Goal: Check status: Verify the current state of an ongoing process or item

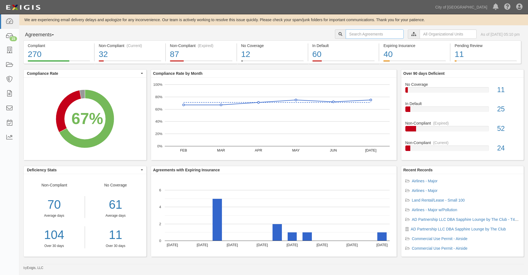
click at [345, 32] on input "text" at bounding box center [374, 33] width 58 height 9
type input "134500"
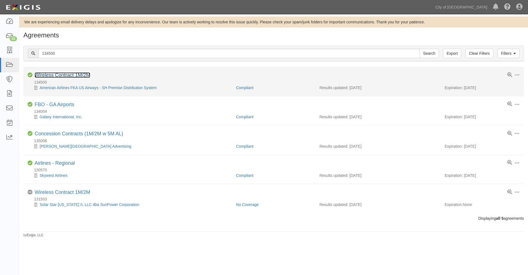
click at [58, 75] on link "Wireless Contract 1M/2M" at bounding box center [63, 74] width 56 height 5
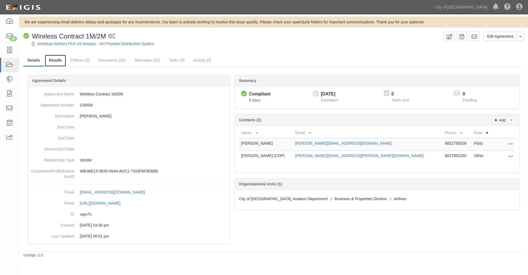
click at [58, 61] on link "Results" at bounding box center [55, 61] width 21 height 12
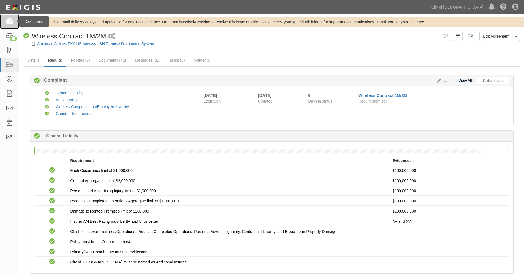
click at [11, 20] on icon at bounding box center [9, 21] width 8 height 6
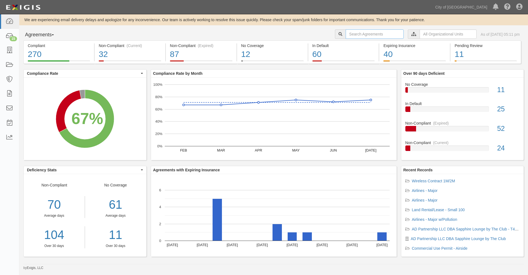
click at [345, 34] on input "text" at bounding box center [374, 33] width 58 height 9
type input "sam"
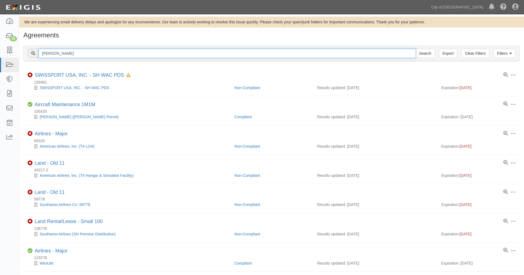
click at [64, 53] on input "sam" at bounding box center [226, 53] width 377 height 9
drag, startPoint x: 65, startPoint y: 53, endPoint x: 26, endPoint y: 46, distance: 40.2
click at [26, 46] on div "Filters Clear Filters Export sam Search Filters Compliance Status Compliant Non…" at bounding box center [271, 54] width 496 height 16
type input "Schneider"
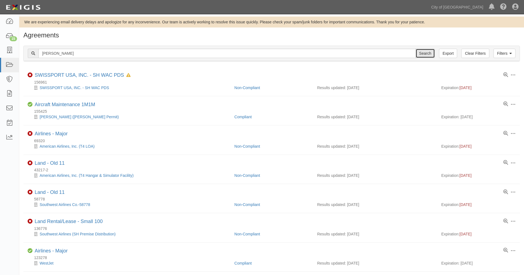
click at [422, 53] on input "Search" at bounding box center [424, 53] width 19 height 9
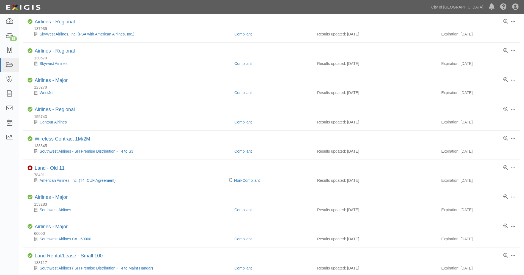
scroll to position [183, 0]
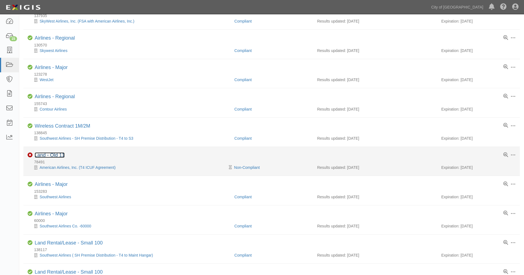
click at [49, 154] on link "Land - Old 11" at bounding box center [50, 154] width 30 height 5
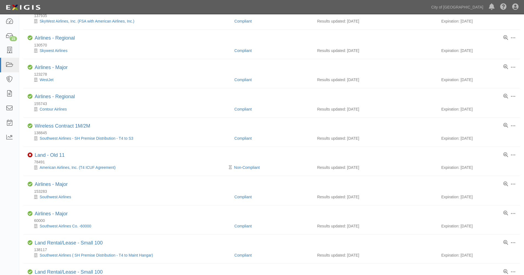
scroll to position [0, 0]
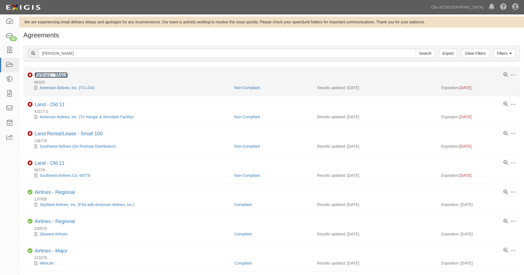
click at [60, 76] on link "Airlines - Major" at bounding box center [51, 74] width 33 height 5
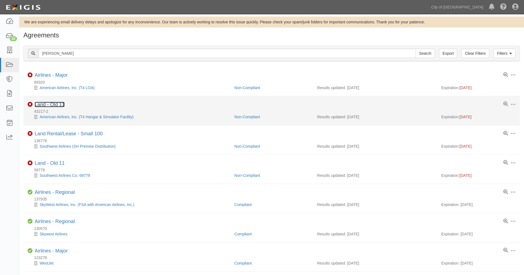
click at [50, 104] on link "Land - Old 11" at bounding box center [50, 104] width 30 height 5
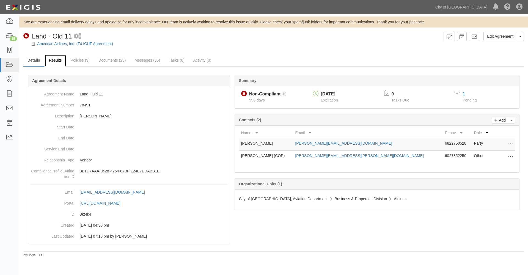
click at [55, 59] on link "Results" at bounding box center [55, 61] width 21 height 12
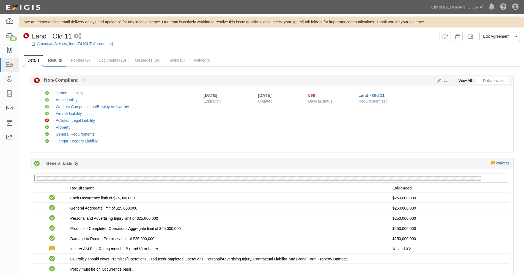
click at [35, 61] on link "Details" at bounding box center [33, 61] width 20 height 12
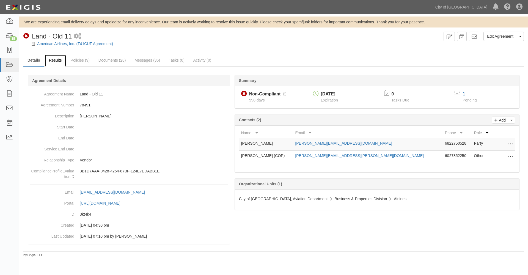
click at [58, 60] on link "Results" at bounding box center [55, 61] width 21 height 12
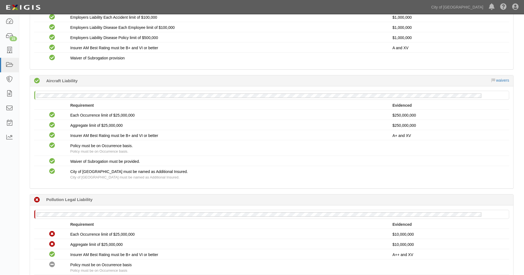
scroll to position [550, 0]
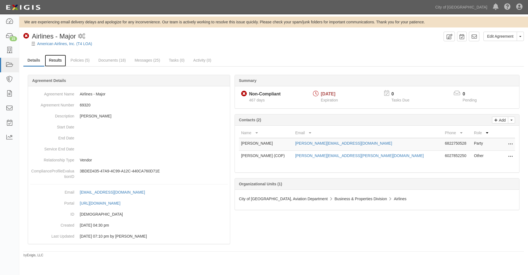
click at [54, 60] on link "Results" at bounding box center [55, 61] width 21 height 12
click at [56, 60] on link "Results" at bounding box center [55, 61] width 21 height 12
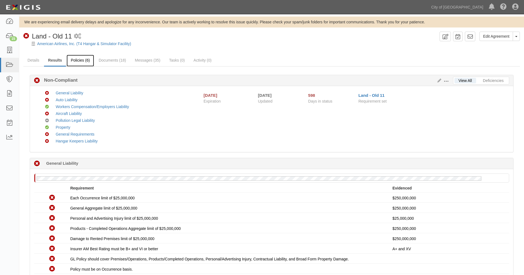
click at [79, 62] on link "Policies (6)" at bounding box center [80, 61] width 27 height 12
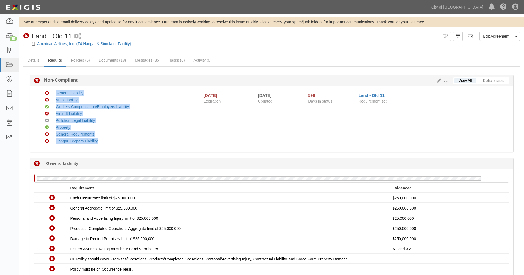
drag, startPoint x: 107, startPoint y: 143, endPoint x: 45, endPoint y: 95, distance: 78.9
click at [45, 95] on ul "Non-Compliant General Liability Non-Compliant Auto Liability Compliant Workers …" at bounding box center [117, 117] width 148 height 55
copy ul "Non-Compliant General Liability Non-Compliant Auto Liability Compliant Workers …"
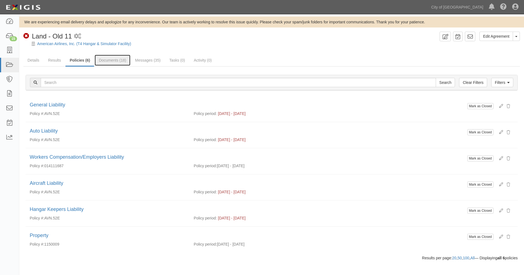
click at [108, 59] on link "Documents (18)" at bounding box center [113, 60] width 36 height 11
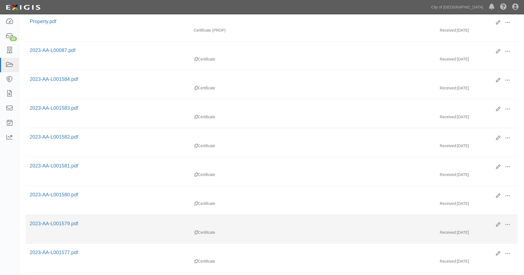
scroll to position [275, 0]
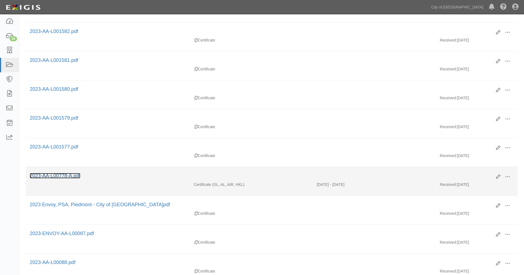
click at [64, 174] on link "2023-AA-L00778-A.pdf" at bounding box center [55, 175] width 51 height 5
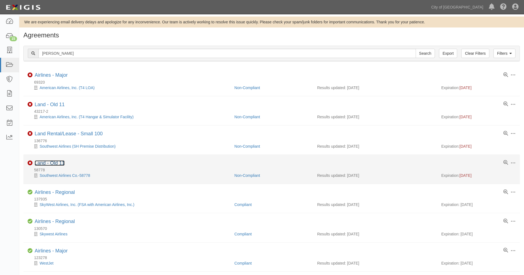
click at [47, 163] on link "Land - Old 11" at bounding box center [50, 162] width 30 height 5
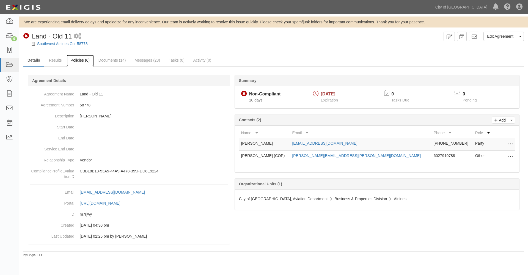
click at [77, 60] on link "Policies (6)" at bounding box center [80, 61] width 27 height 12
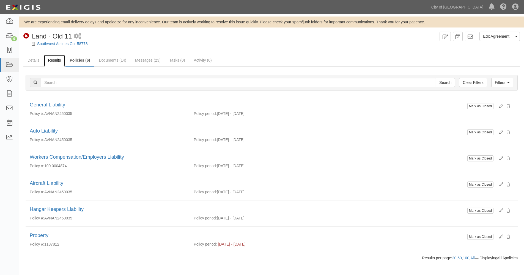
click at [56, 59] on link "Results" at bounding box center [54, 61] width 21 height 12
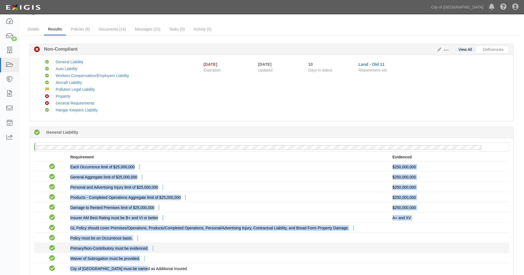
scroll to position [43, 0]
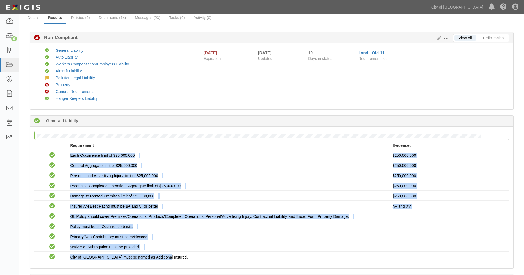
drag, startPoint x: 71, startPoint y: 197, endPoint x: 170, endPoint y: 262, distance: 117.9
click at [170, 262] on div "No General Liability policy on file Requirement Evidenced No Coverage Each Occu…" at bounding box center [271, 197] width 483 height 142
copy div "Each Occurrence limit of $25,000,000 $250,000,000 Compliant General Aggregate l…"
click at [449, 236] on p at bounding box center [448, 236] width 112 height 5
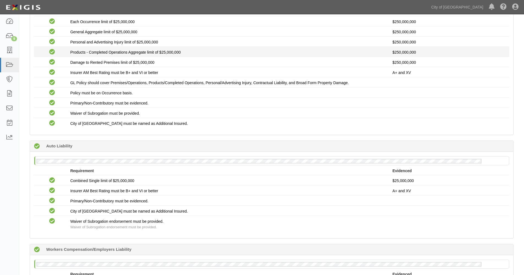
scroll to position [226, 0]
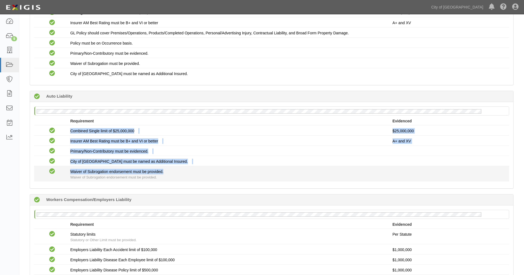
drag, startPoint x: 87, startPoint y: 136, endPoint x: 200, endPoint y: 172, distance: 118.5
click at [200, 172] on div "Compliant Combined Single limit of $25,000,000 $25,000,000 Compliant Insurer AM…" at bounding box center [271, 153] width 475 height 56
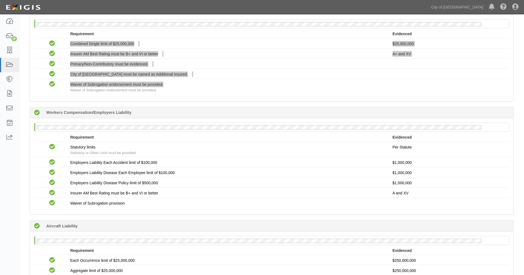
scroll to position [317, 0]
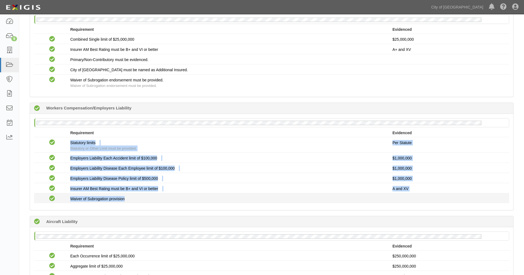
drag, startPoint x: 71, startPoint y: 144, endPoint x: 323, endPoint y: 201, distance: 258.1
click at [323, 201] on div "Compliant Statutory limits Statutory or Other Limit must be provided. Per Statu…" at bounding box center [271, 170] width 475 height 66
copy div "Statutory limits Statutory or Other Limit must be provided. Per Statute Complia…"
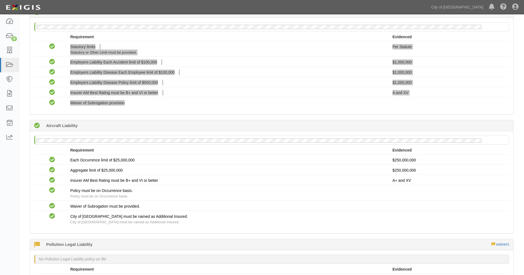
scroll to position [409, 0]
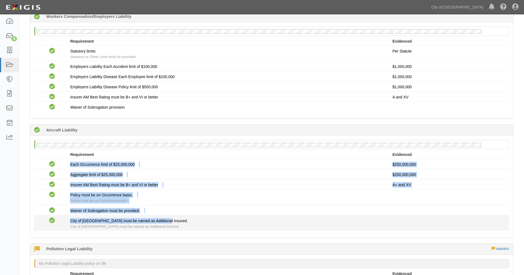
drag, startPoint x: 71, startPoint y: 164, endPoint x: 222, endPoint y: 218, distance: 160.0
click at [222, 218] on div "Compliant Each Occurrence limit of $25,000,000 $250,000,000 Compliant Aggregate…" at bounding box center [271, 194] width 475 height 71
copy div "Each Occurrence limit of $25,000,000 $250,000,000 Compliant Aggregate limit of …"
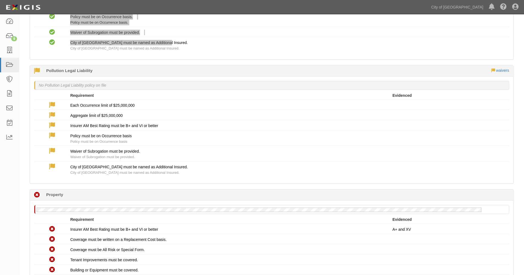
scroll to position [592, 0]
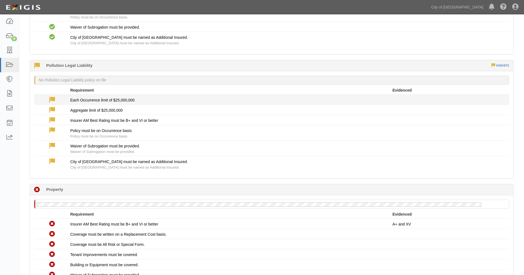
click at [53, 99] on icon at bounding box center [52, 100] width 6 height 6
click at [52, 99] on icon at bounding box center [52, 100] width 6 height 6
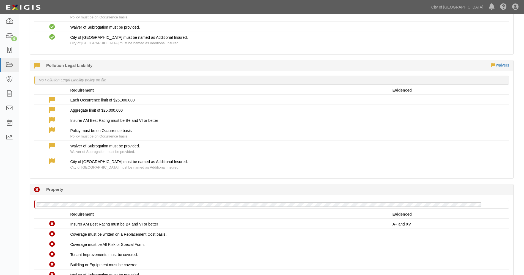
click at [36, 64] on icon at bounding box center [37, 66] width 6 height 6
click at [501, 65] on link "waivers" at bounding box center [502, 65] width 13 height 4
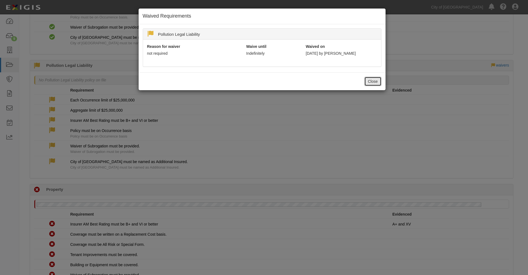
drag, startPoint x: 369, startPoint y: 81, endPoint x: 367, endPoint y: 82, distance: 3.1
click at [369, 81] on button "Close" at bounding box center [372, 81] width 17 height 9
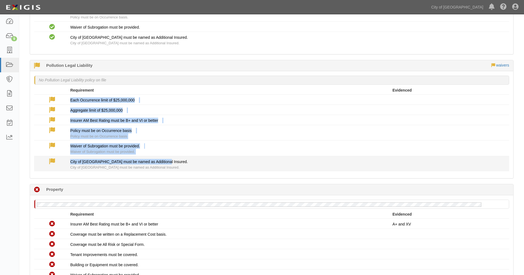
drag, startPoint x: 70, startPoint y: 99, endPoint x: 165, endPoint y: 162, distance: 114.3
click at [165, 162] on div "Waived Each Occurrence limit of $25,000,000 Waived Aggregate limit of $25,000,0…" at bounding box center [271, 133] width 475 height 77
copy div "Each Occurrence limit of $25,000,000 Waived Aggregate limit of $25,000,000 Waiv…"
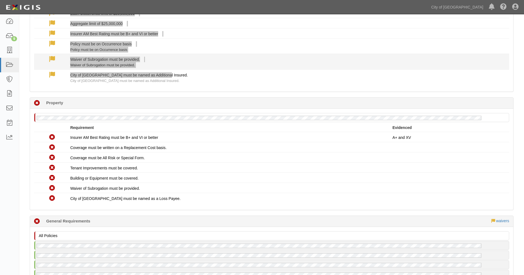
scroll to position [684, 0]
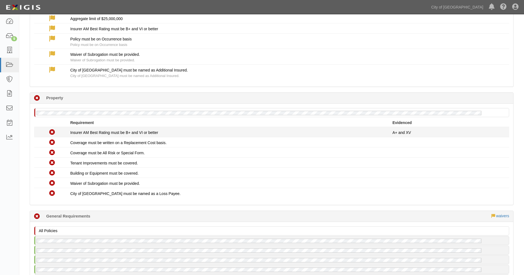
click at [71, 133] on span "Insurer AM Best Rating must be B+ and VI or better" at bounding box center [114, 132] width 88 height 4
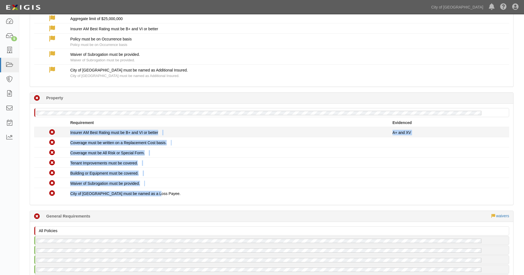
drag, startPoint x: 162, startPoint y: 193, endPoint x: 60, endPoint y: 132, distance: 118.3
click at [60, 132] on div "Non-Compliant Insurer AM Best Rating must be B+ and VI or better A+ and XV Non-…" at bounding box center [271, 162] width 475 height 71
copy div "Insurer AM Best Rating must be B+ and VI or better A+ and XV Non-Compliant Cove…"
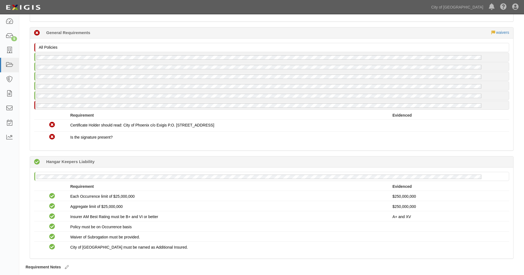
scroll to position [884, 0]
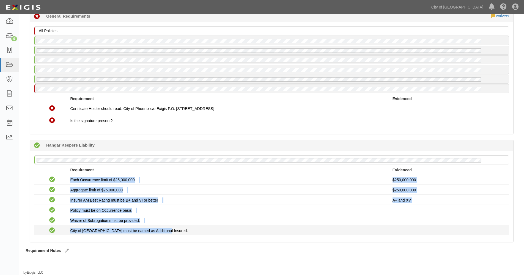
drag, startPoint x: 71, startPoint y: 180, endPoint x: 223, endPoint y: 225, distance: 158.6
click at [223, 225] on div "Compliant Each Occurrence limit of $25,000,000 $250,000,000 Compliant Aggregate…" at bounding box center [271, 204] width 475 height 61
copy div "Each Occurrence limit of $25,000,000 $250,000,000 Compliant Aggregate limit of …"
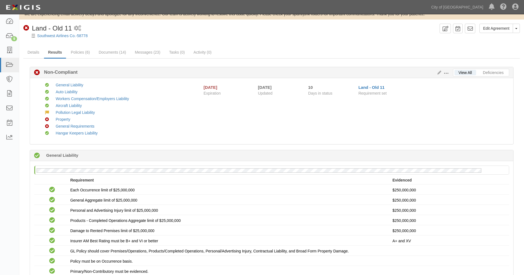
scroll to position [0, 0]
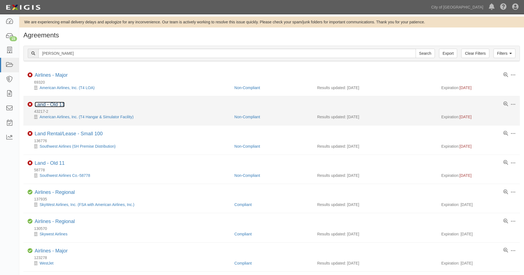
click at [48, 103] on link "Land - Old 11" at bounding box center [50, 104] width 30 height 5
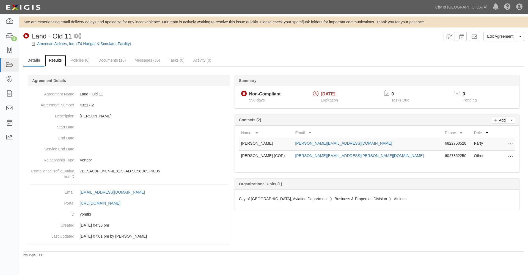
click at [59, 61] on link "Results" at bounding box center [55, 61] width 21 height 12
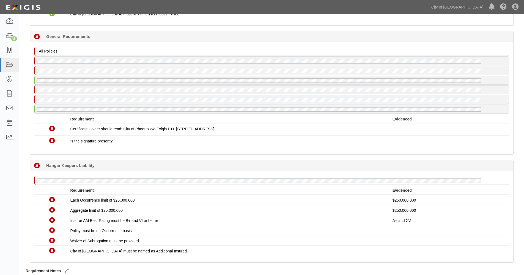
scroll to position [884, 0]
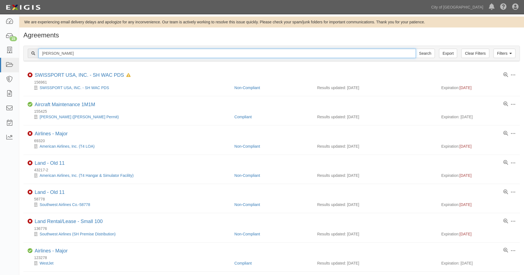
click at [69, 52] on input "[PERSON_NAME]" at bounding box center [226, 53] width 377 height 9
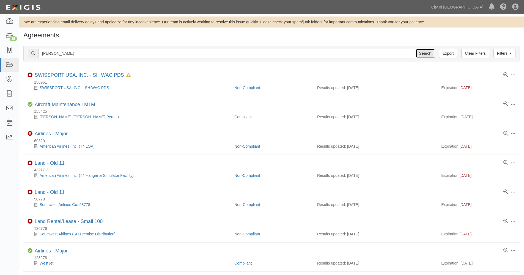
click at [426, 54] on input "Search" at bounding box center [424, 53] width 19 height 9
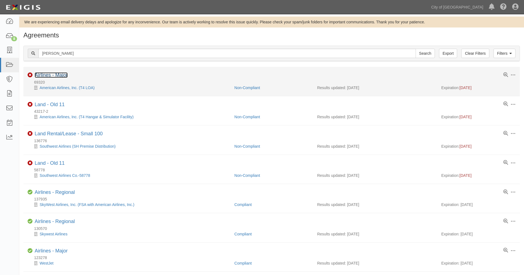
click at [42, 75] on link "Airlines - Major" at bounding box center [51, 74] width 33 height 5
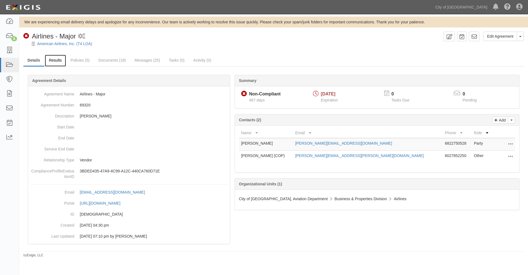
click at [56, 61] on link "Results" at bounding box center [55, 61] width 21 height 12
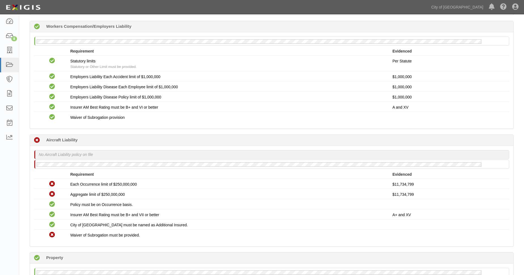
scroll to position [458, 0]
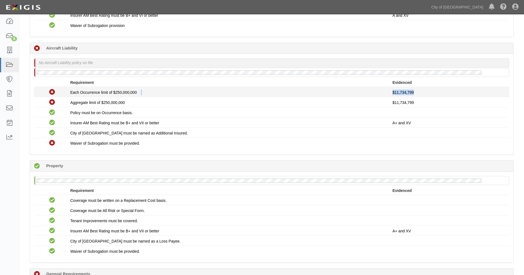
drag, startPoint x: 413, startPoint y: 92, endPoint x: 391, endPoint y: 91, distance: 22.0
click at [391, 91] on div "Non-Compliant Each Occurrence limit of $250,000,000 $11,734,799" at bounding box center [271, 91] width 483 height 7
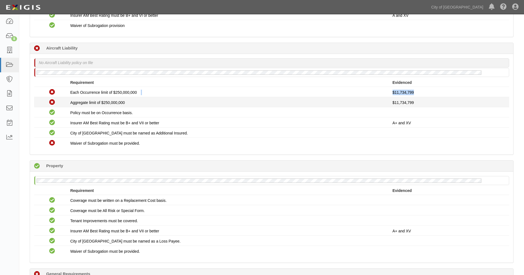
copy div "$11,734,799"
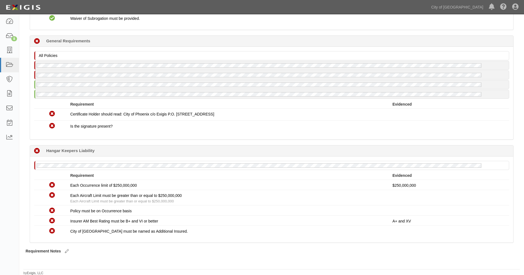
scroll to position [692, 0]
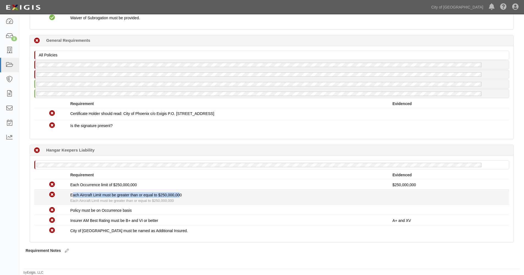
drag, startPoint x: 72, startPoint y: 195, endPoint x: 180, endPoint y: 192, distance: 108.1
click at [180, 192] on div "Non-Compliant Each Aircraft Limit must be greater than or equal to $250,000,000…" at bounding box center [271, 197] width 483 height 13
drag, startPoint x: 70, startPoint y: 195, endPoint x: 181, endPoint y: 194, distance: 110.5
click at [181, 194] on span "Each Aircraft Limit must be greater than or equal to $250,000,000" at bounding box center [125, 195] width 111 height 4
copy span "Each Aircraft Limit must be greater than or equal to $250,000,000"
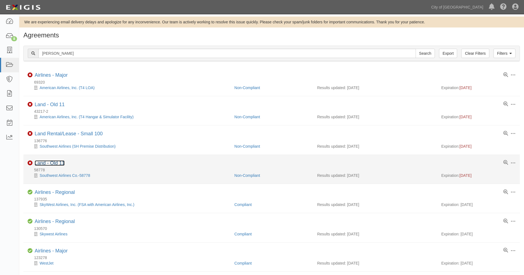
click at [44, 162] on link "Land - Old 11" at bounding box center [50, 162] width 30 height 5
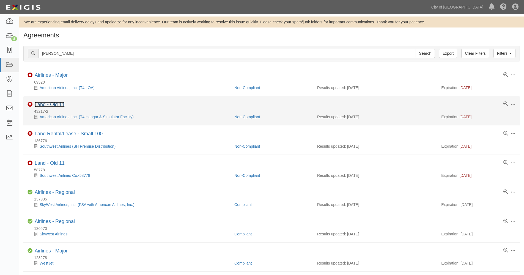
click at [49, 105] on link "Land - Old 11" at bounding box center [50, 104] width 30 height 5
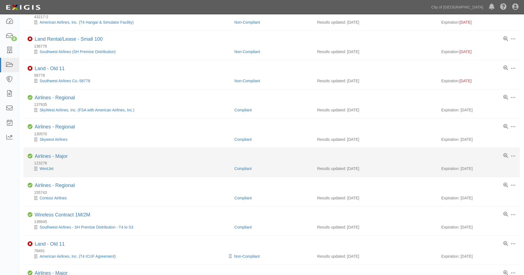
scroll to position [183, 0]
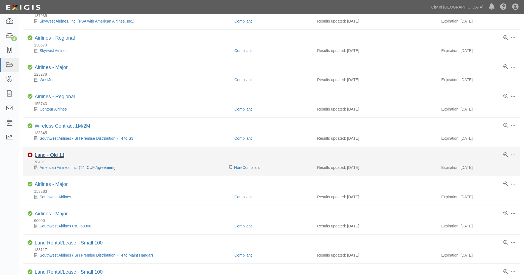
click at [53, 154] on link "Land - Old 11" at bounding box center [50, 154] width 30 height 5
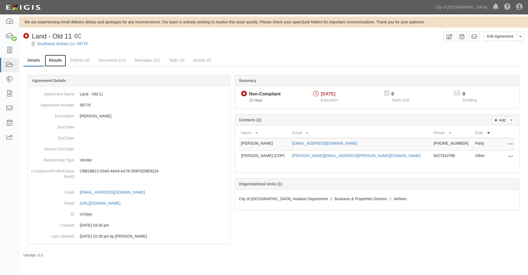
click at [54, 59] on link "Results" at bounding box center [55, 61] width 21 height 12
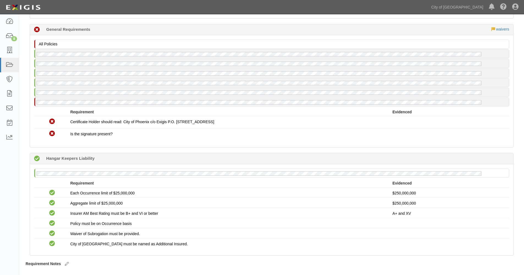
scroll to position [884, 0]
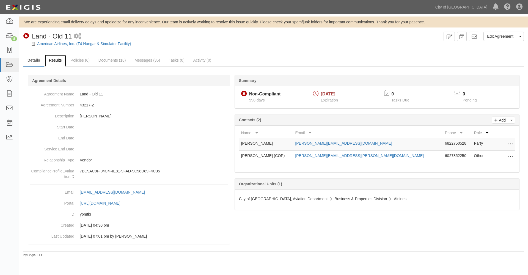
click at [56, 60] on link "Results" at bounding box center [55, 61] width 21 height 12
click at [52, 58] on link "Results" at bounding box center [55, 61] width 21 height 12
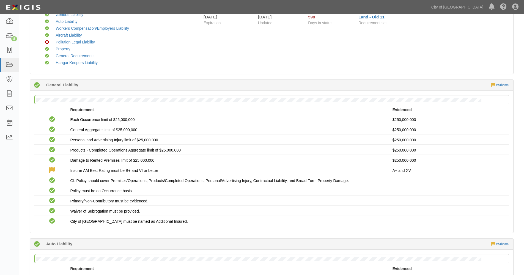
scroll to position [92, 0]
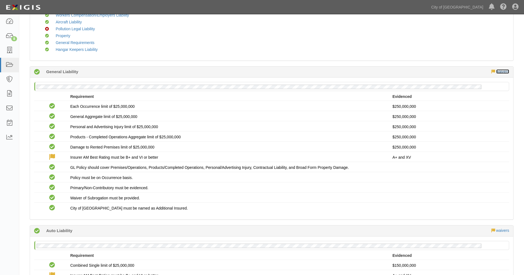
click at [501, 72] on link "waivers" at bounding box center [502, 71] width 13 height 4
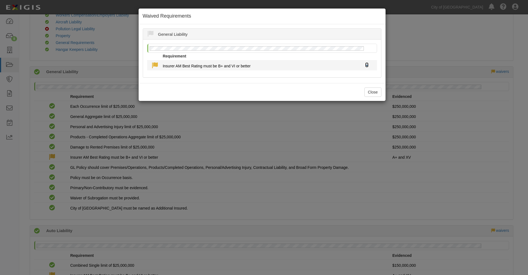
click at [366, 64] on icon at bounding box center [366, 65] width 3 height 4
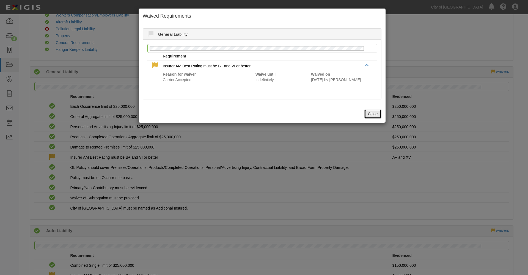
click at [371, 114] on button "Close" at bounding box center [372, 113] width 17 height 9
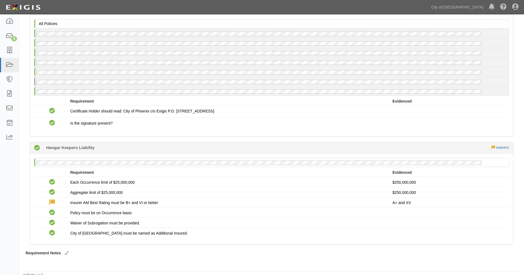
scroll to position [893, 0]
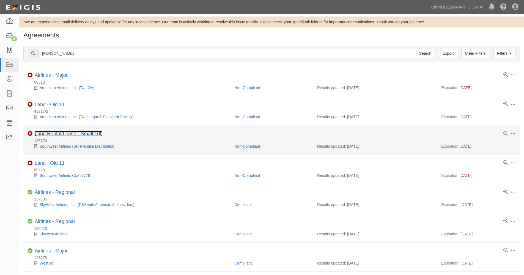
click at [48, 134] on link "Land Rental/Lease - Small 100" at bounding box center [69, 133] width 68 height 5
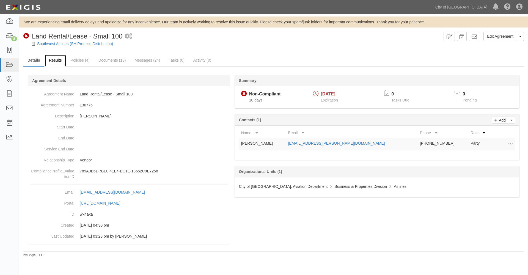
click at [59, 60] on link "Results" at bounding box center [55, 61] width 21 height 12
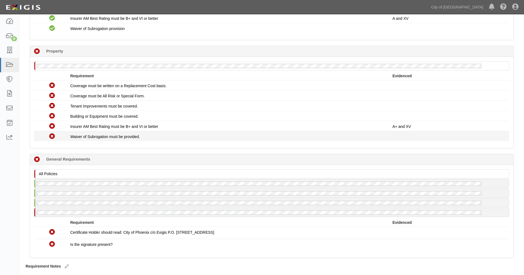
scroll to position [457, 0]
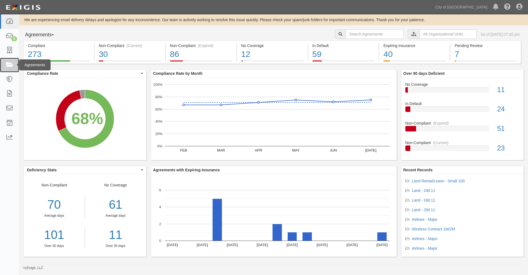
click at [10, 64] on icon at bounding box center [9, 65] width 8 height 6
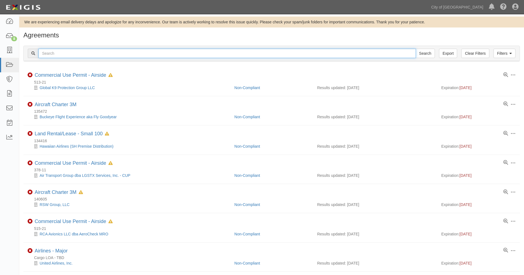
click at [73, 54] on input "text" at bounding box center [226, 53] width 377 height 9
click at [62, 52] on input "text" at bounding box center [226, 53] width 377 height 9
click at [53, 54] on input "text" at bounding box center [226, 53] width 377 height 9
type input "58778"
click at [415, 49] on input "Search" at bounding box center [424, 53] width 19 height 9
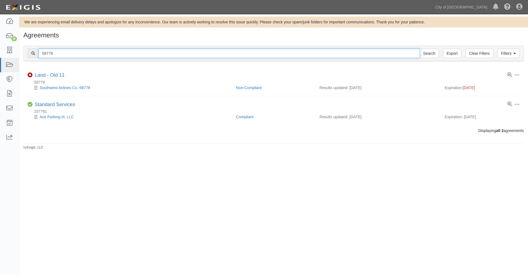
drag, startPoint x: 64, startPoint y: 53, endPoint x: 29, endPoint y: 45, distance: 36.1
click at [29, 45] on div "Filters Clear Filters Export 58778 Search Filters Compliance Status Compliant N…" at bounding box center [273, 54] width 508 height 25
type input "s"
type input "[PERSON_NAME]"
click at [419, 49] on input "Search" at bounding box center [428, 53] width 19 height 9
